Goal: Find specific page/section

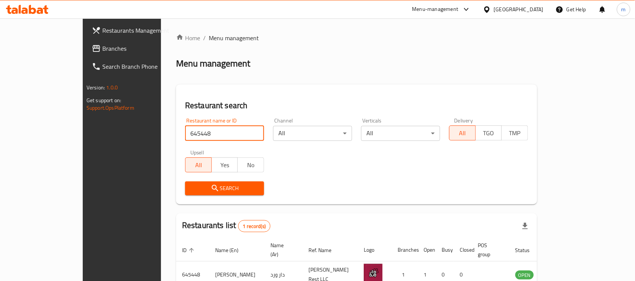
click at [102, 49] on span "Branches" at bounding box center [142, 48] width 80 height 9
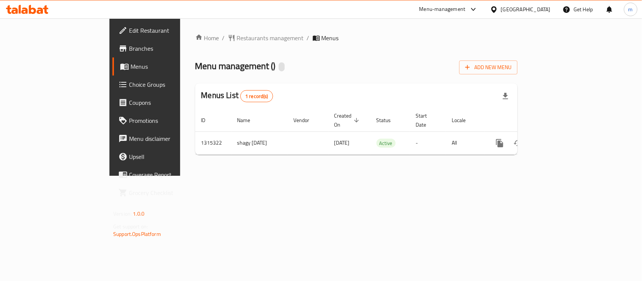
click at [237, 38] on span "Restaurants management" at bounding box center [270, 37] width 67 height 9
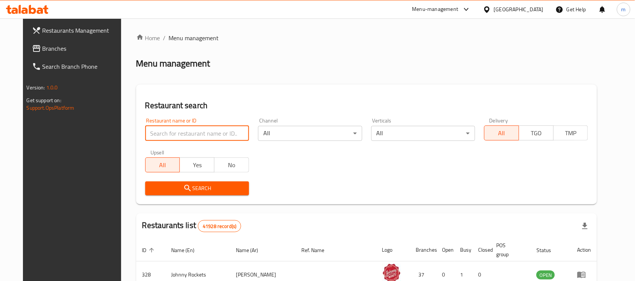
click at [149, 140] on input "search" at bounding box center [197, 133] width 104 height 15
paste input "707254"
type input "707254"
click button "Search" at bounding box center [197, 189] width 104 height 14
